Goal: Information Seeking & Learning: Learn about a topic

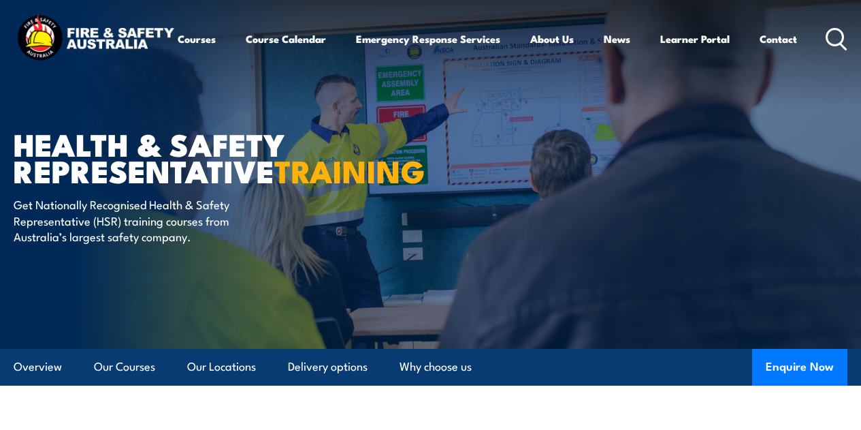
click at [552, 280] on article "Health & Safety Representative TRAINING Get Nationally Recognised Health & Safe…" at bounding box center [431, 173] width 834 height 349
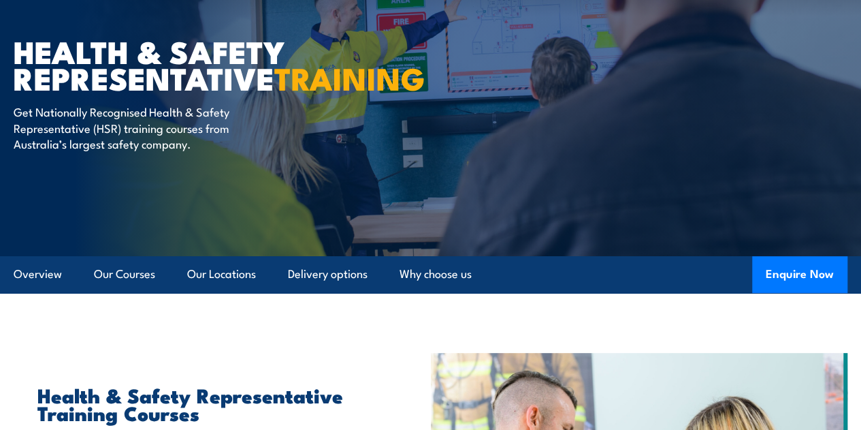
scroll to position [125, 0]
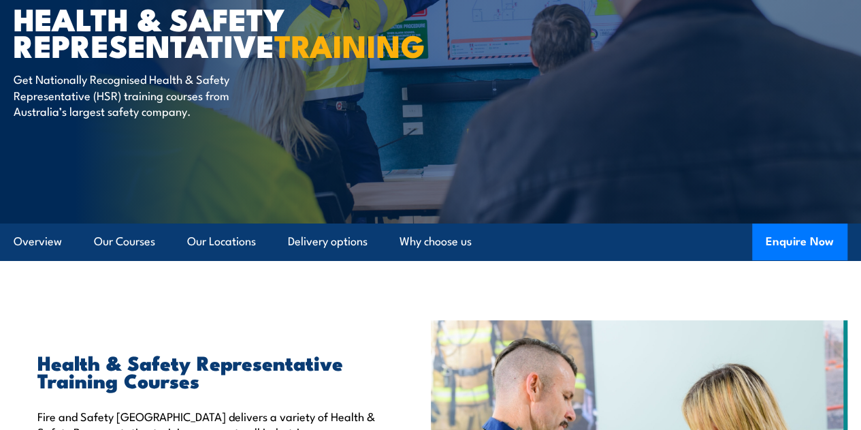
click at [861, 46] on html "Courses Course Calendar Emergency Response Services Services Overview Emergency…" at bounding box center [430, 90] width 861 height 430
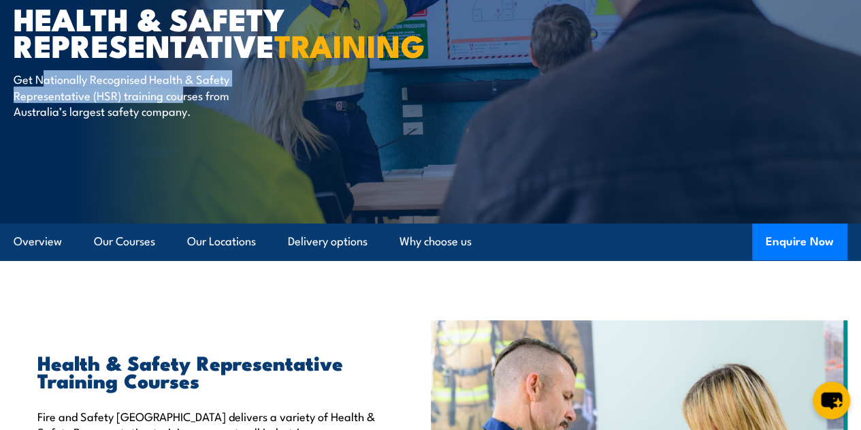
drag, startPoint x: 61, startPoint y: 139, endPoint x: 181, endPoint y: 157, distance: 121.3
click at [181, 118] on p "Get Nationally Recognised Health & Safety Representative (HSR) training courses…" at bounding box center [138, 95] width 249 height 48
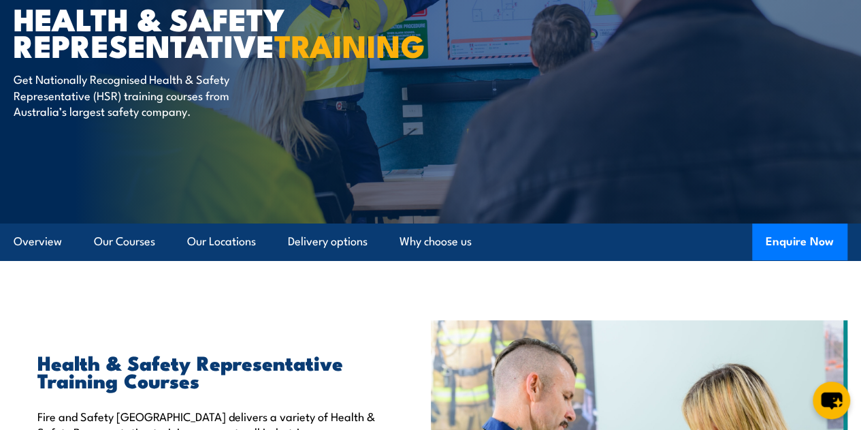
click at [168, 118] on p "Get Nationally Recognised Health & Safety Representative (HSR) training courses…" at bounding box center [138, 95] width 249 height 48
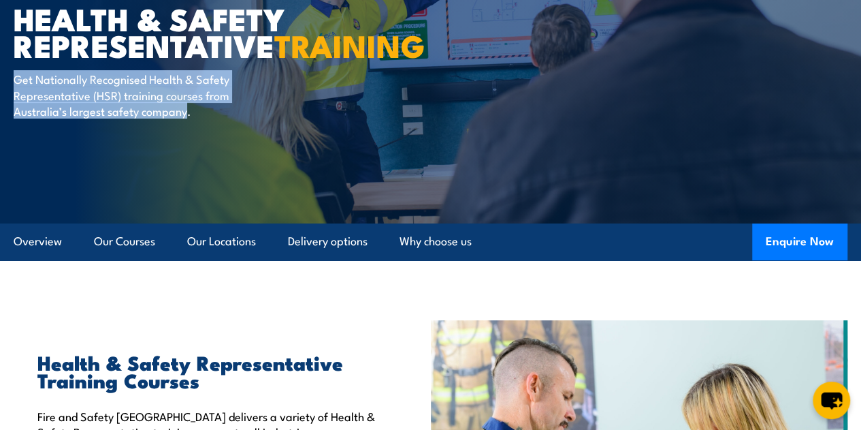
drag, startPoint x: 14, startPoint y: 135, endPoint x: 185, endPoint y: 171, distance: 175.4
click at [185, 118] on p "Get Nationally Recognised Health & Safety Representative (HSR) training courses…" at bounding box center [138, 95] width 249 height 48
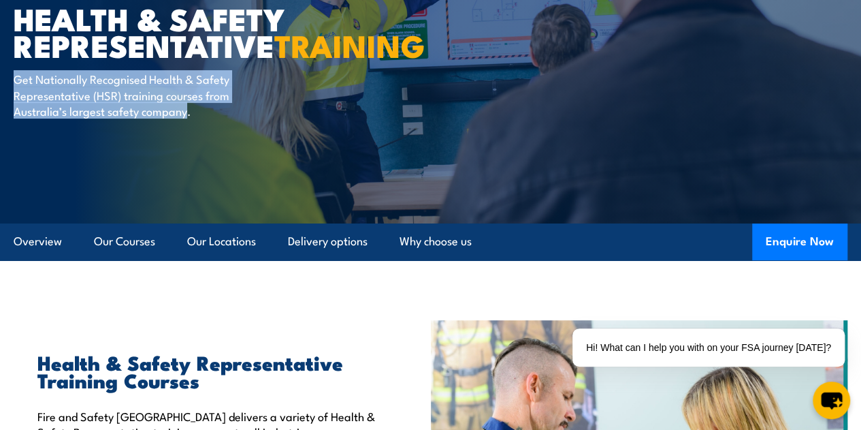
copy p "Get Nationally Recognised Health & Safety Representative (HSR) training courses…"
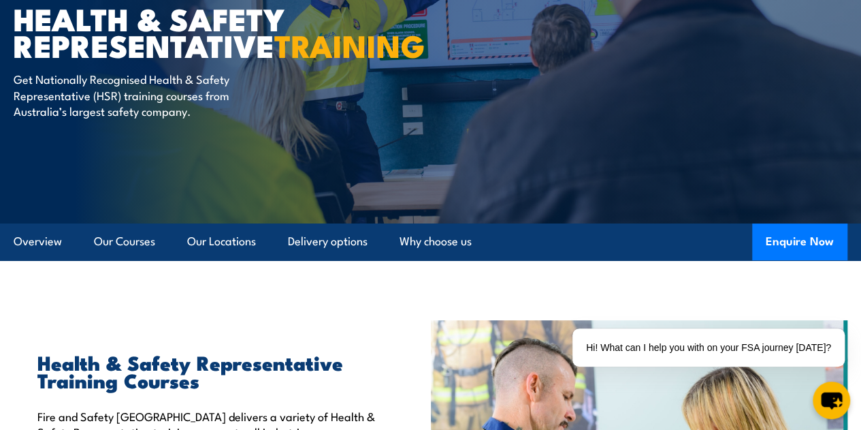
drag, startPoint x: 183, startPoint y: 348, endPoint x: 236, endPoint y: 336, distance: 53.8
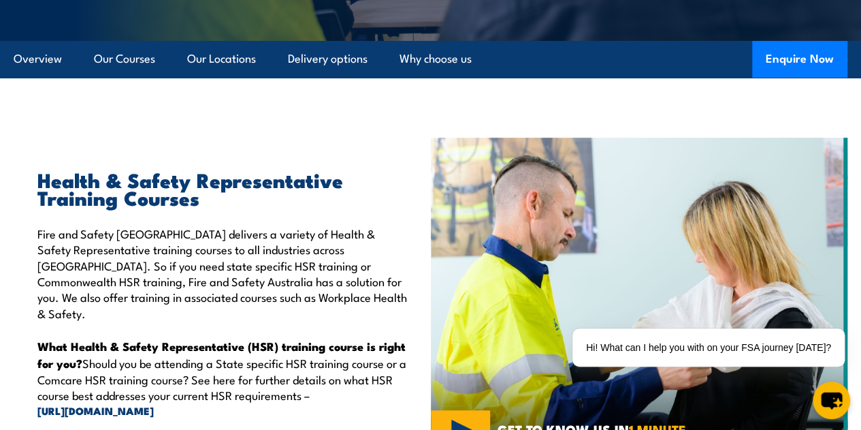
scroll to position [382, 0]
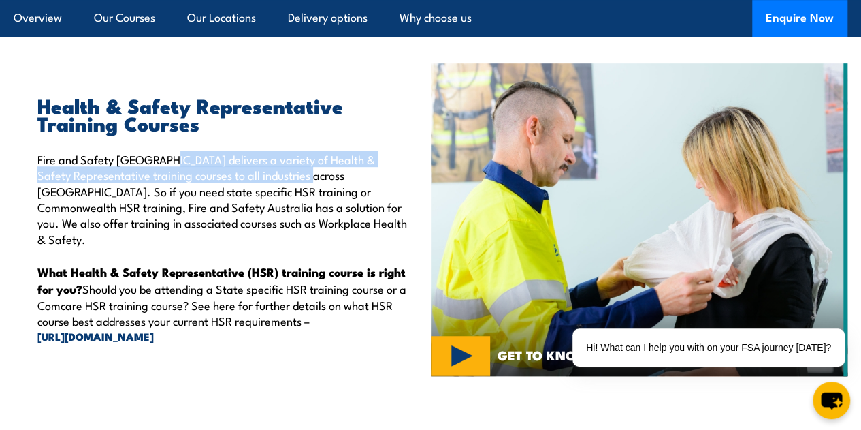
drag, startPoint x: 163, startPoint y: 190, endPoint x: 317, endPoint y: 204, distance: 154.5
click at [317, 204] on p "Fire and Safety [GEOGRAPHIC_DATA] delivers a variety of Health & Safety Represe…" at bounding box center [223, 198] width 373 height 95
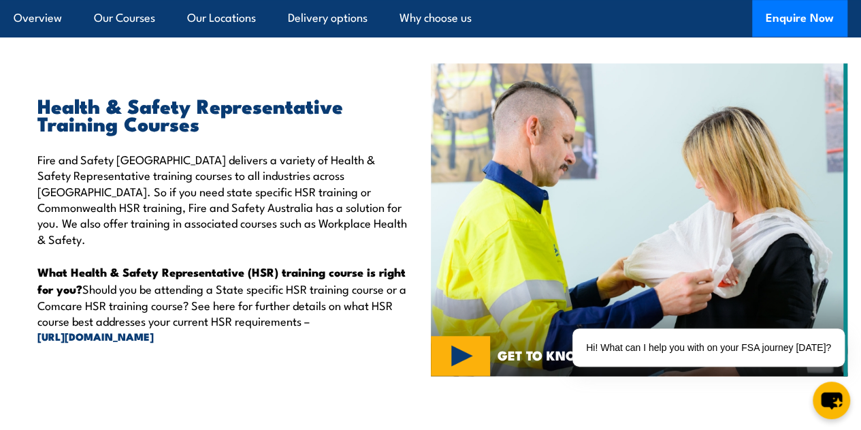
click at [282, 227] on p "Fire and Safety [GEOGRAPHIC_DATA] delivers a variety of Health & Safety Represe…" at bounding box center [223, 198] width 373 height 95
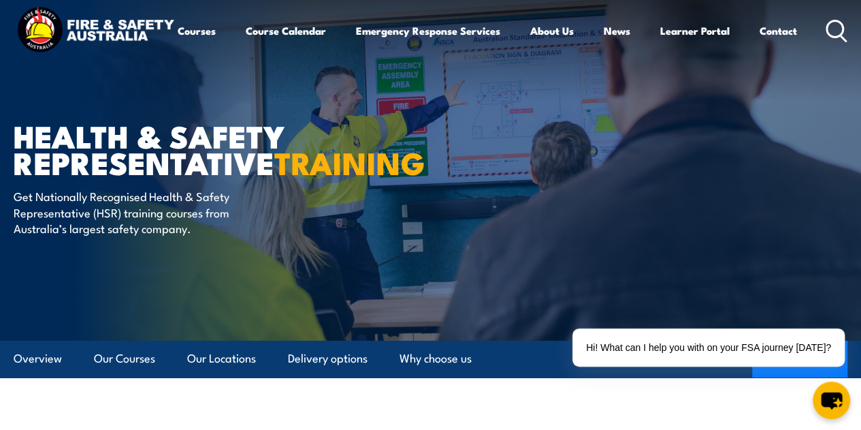
scroll to position [0, 0]
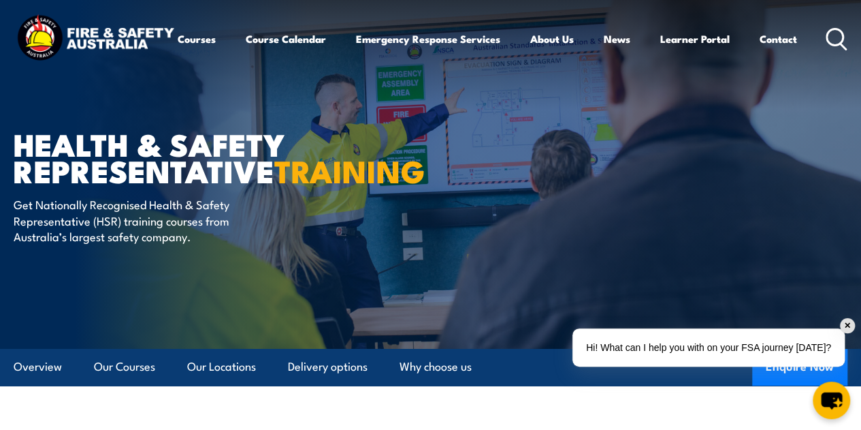
click at [797, 336] on div "Hi! What can I help you with on your FSA journey [DATE]?" at bounding box center [709, 347] width 272 height 38
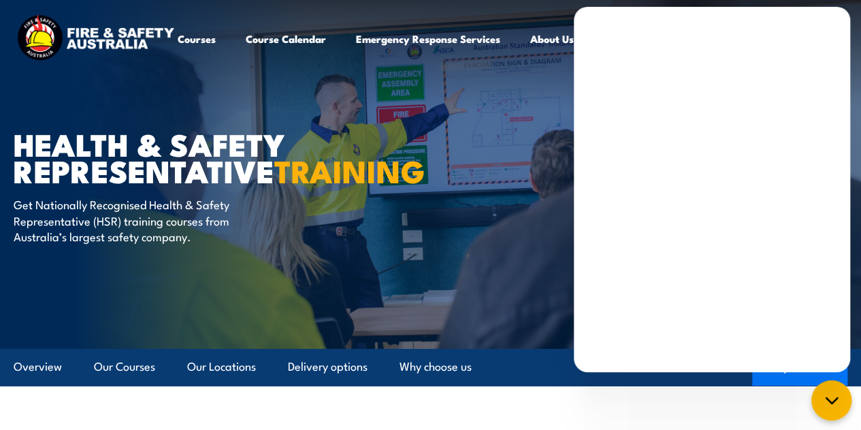
click at [825, 389] on div "chat-button" at bounding box center [832, 400] width 40 height 40
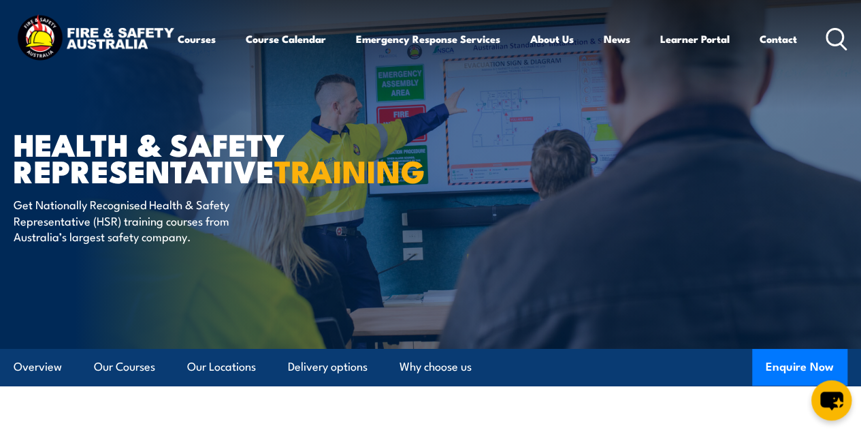
click at [825, 389] on icon "chat-button" at bounding box center [832, 400] width 40 height 40
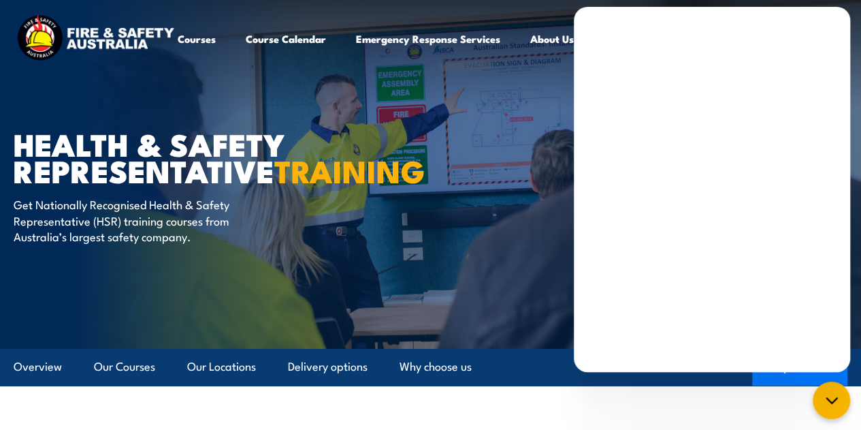
click at [291, 181] on h1 "Health & Safety Representative TRAINING" at bounding box center [182, 156] width 336 height 53
click at [835, 410] on div "chat-button" at bounding box center [832, 400] width 40 height 40
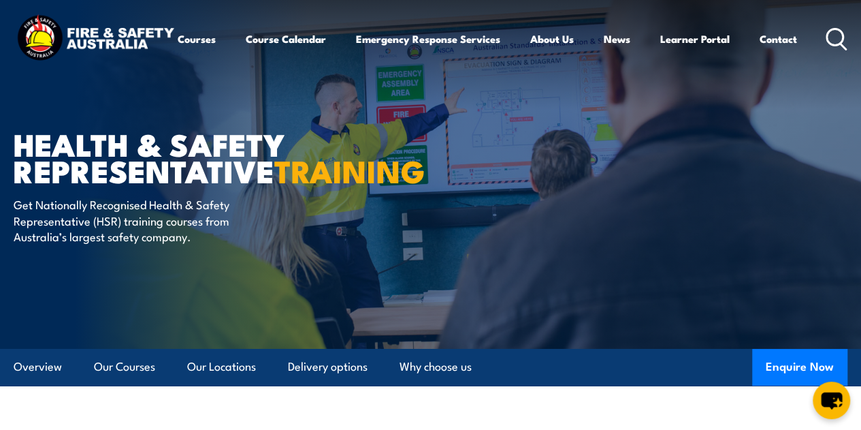
click at [99, 36] on img at bounding box center [95, 39] width 163 height 54
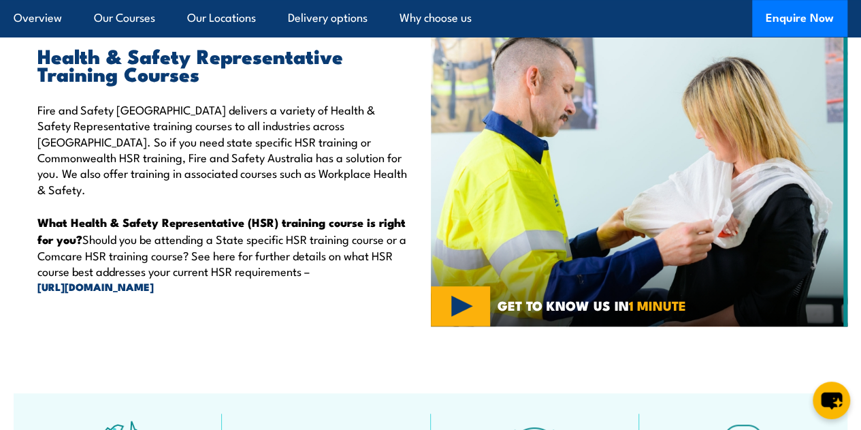
scroll to position [490, 0]
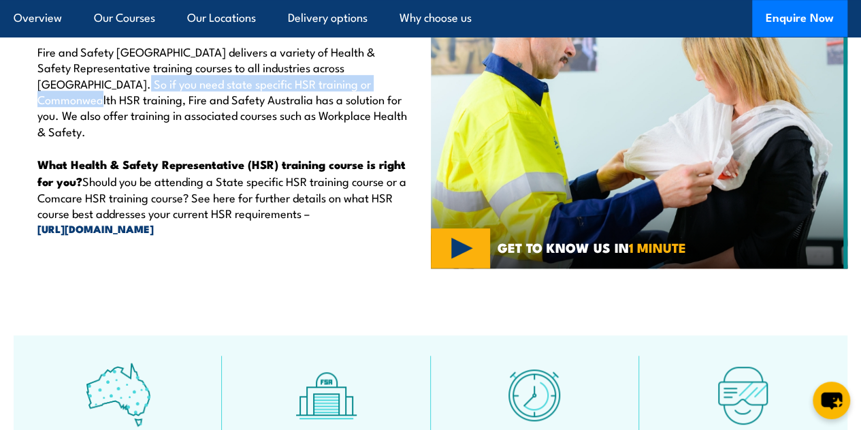
drag, startPoint x: 65, startPoint y: 112, endPoint x: 355, endPoint y: 116, distance: 290.1
click at [355, 116] on p "Fire and Safety [GEOGRAPHIC_DATA] delivers a variety of Health & Safety Represe…" at bounding box center [223, 91] width 373 height 95
copy p "state specific HSR training or Commonwealth HSR training"
